Goal: Transaction & Acquisition: Obtain resource

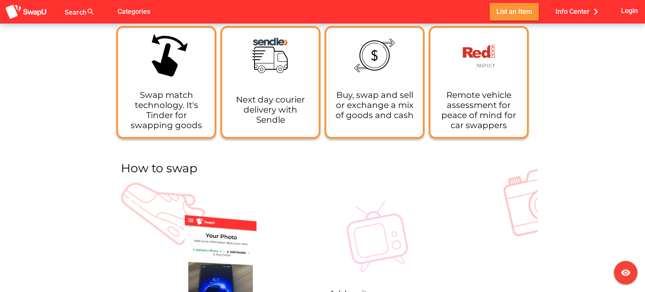
scroll to position [1175, 0]
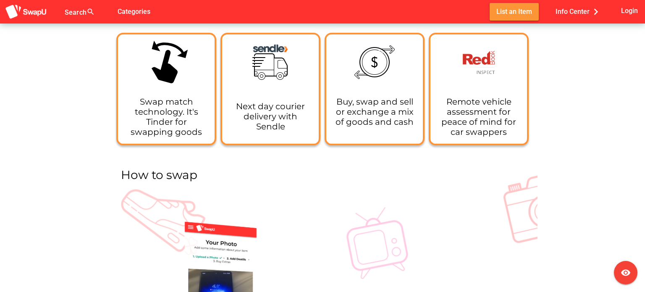
click at [505, 14] on span "List an Item" at bounding box center [514, 11] width 36 height 11
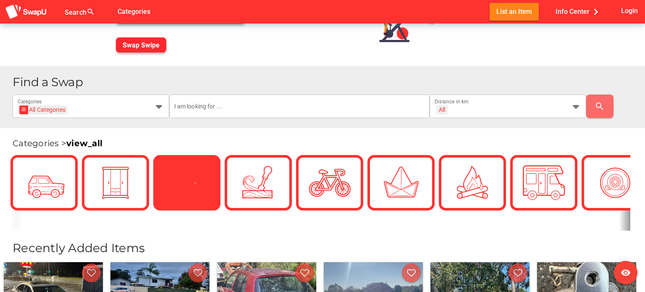
scroll to position [168, 0]
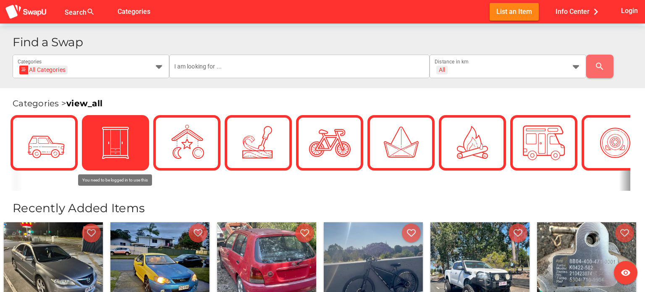
click at [110, 157] on img at bounding box center [115, 143] width 42 height 42
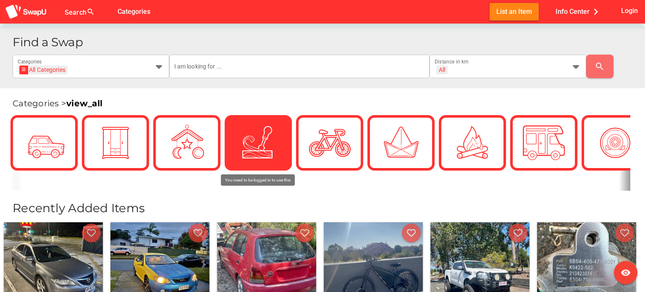
click at [256, 159] on img at bounding box center [258, 143] width 42 height 42
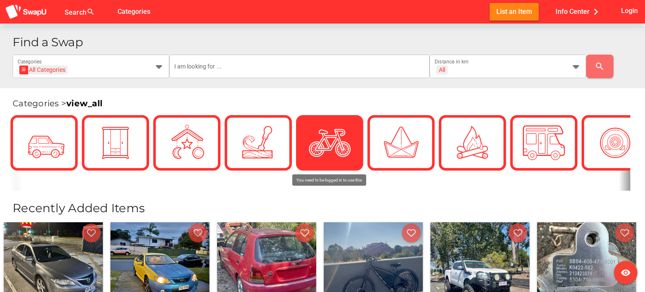
click at [305, 149] on div at bounding box center [329, 142] width 50 height 50
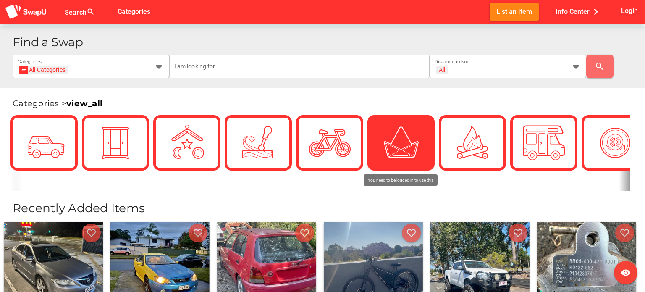
click at [420, 144] on div at bounding box center [401, 143] width 42 height 42
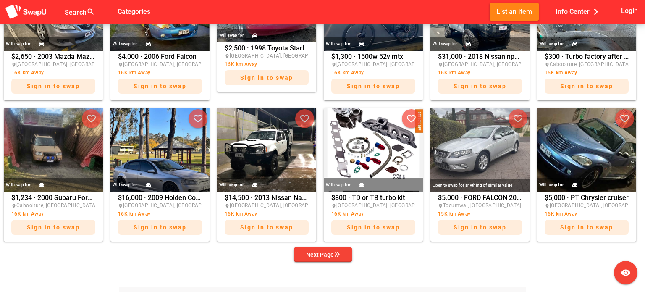
scroll to position [420, 0]
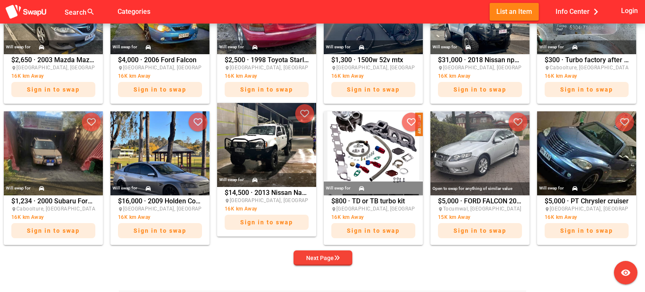
click at [256, 137] on img at bounding box center [266, 145] width 99 height 84
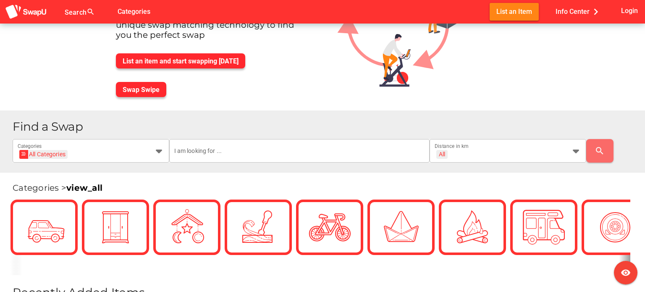
scroll to position [84, 0]
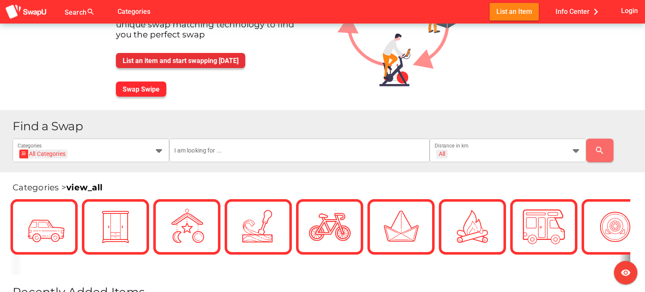
click at [174, 65] on span "List an item and start swapping [DATE]" at bounding box center [181, 61] width 116 height 12
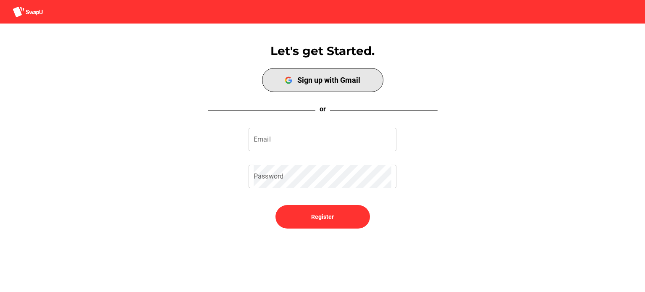
click at [298, 85] on span "Sign up with Gmail" at bounding box center [323, 80] width 118 height 21
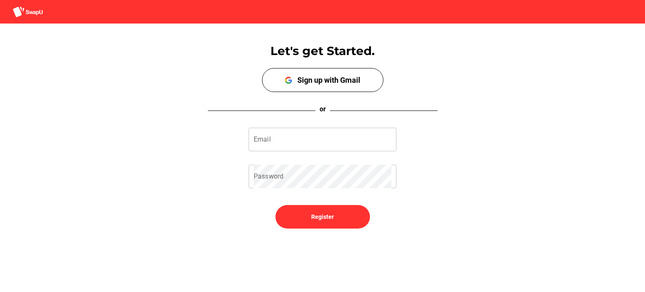
click at [113, 50] on div "Let's get Started." at bounding box center [322, 51] width 645 height 14
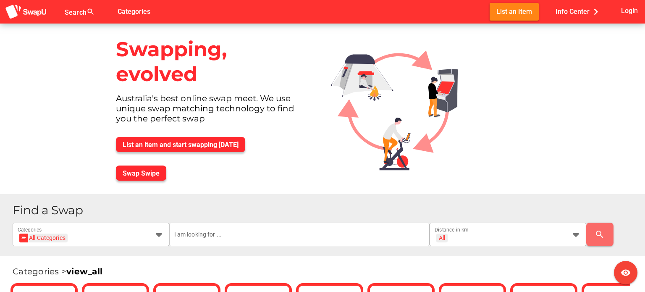
click at [325, 169] on img at bounding box center [401, 101] width 154 height 157
click at [277, 143] on div "List an item and start swapping [DATE]" at bounding box center [213, 144] width 208 height 29
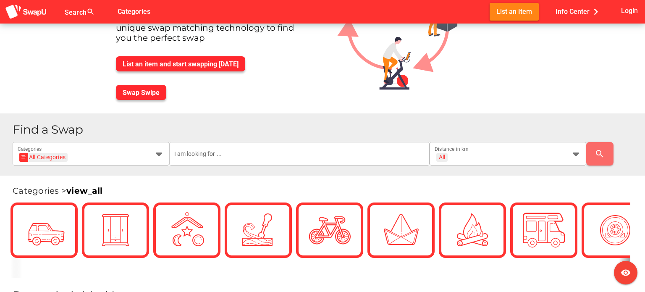
scroll to position [84, 0]
